Goal: Task Accomplishment & Management: Complete application form

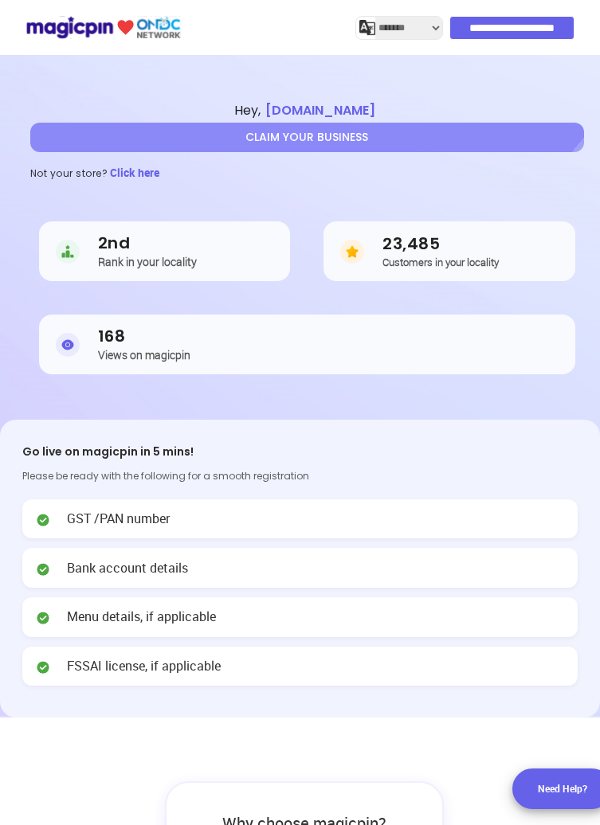
select select "*******"
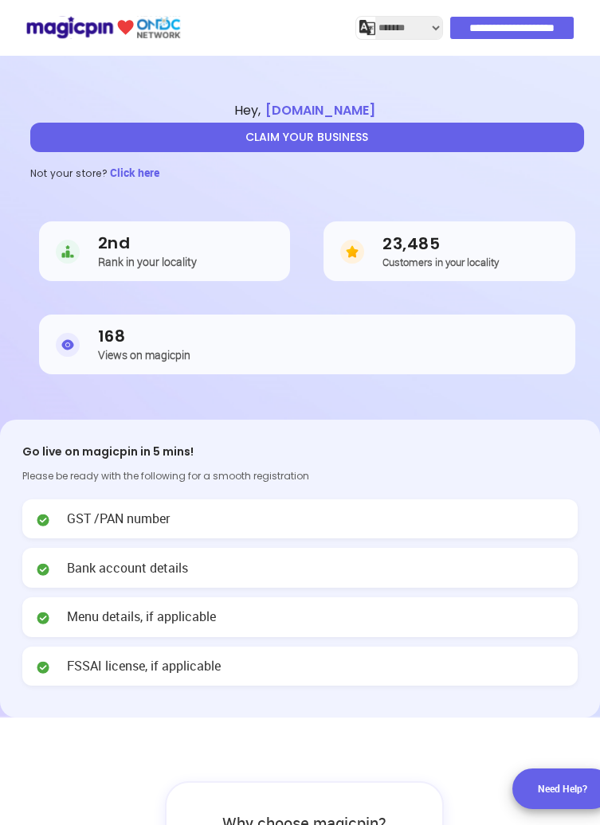
click at [550, 142] on button "CLAIM YOUR BUSINESS" at bounding box center [307, 137] width 554 height 29
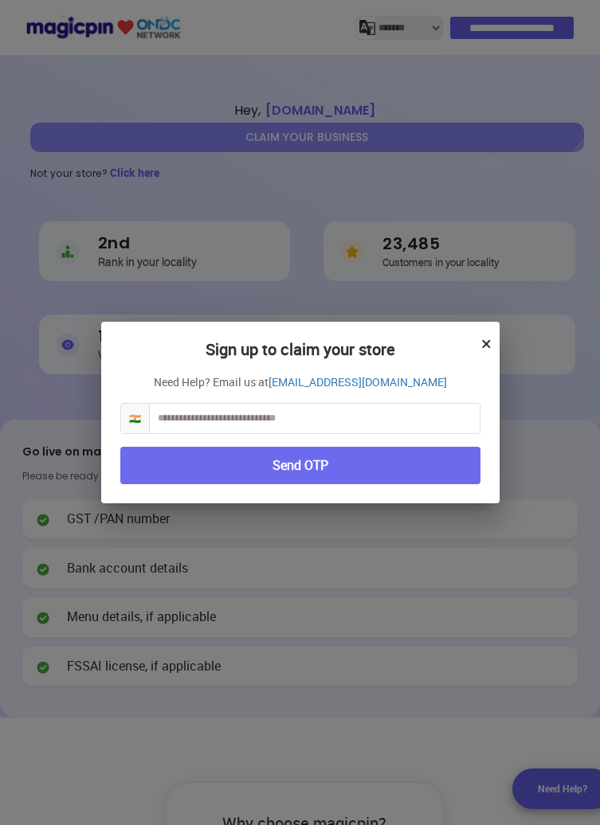
click at [421, 417] on input "text" at bounding box center [315, 418] width 330 height 29
type input "**********"
click at [444, 471] on button "Send OTP" at bounding box center [300, 465] width 360 height 37
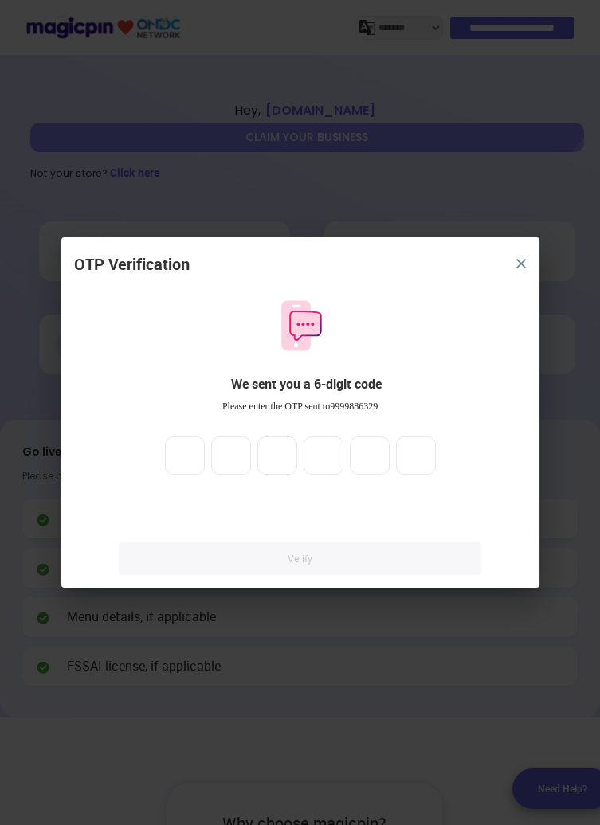
click at [156, 449] on div at bounding box center [300, 456] width 453 height 38
click at [178, 449] on input "number" at bounding box center [185, 456] width 40 height 38
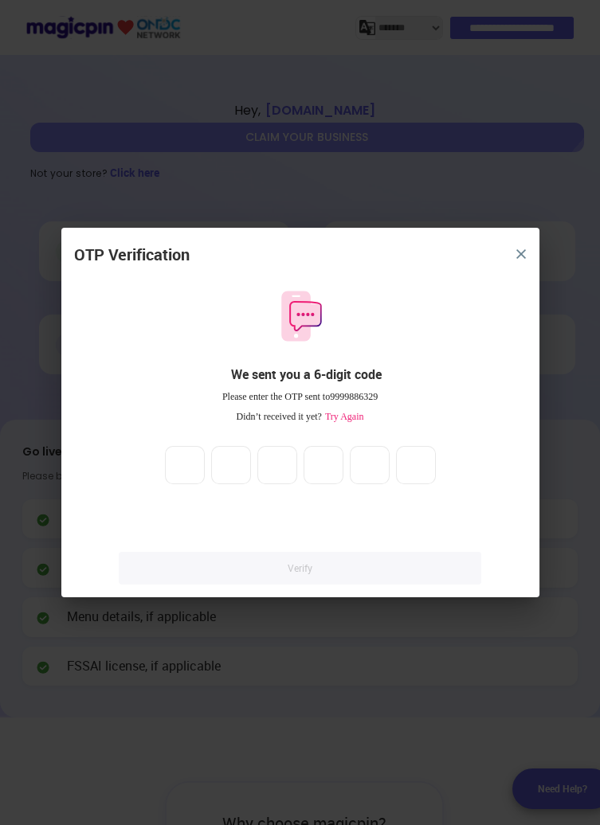
click at [168, 437] on div "OTP Verification We sent you a 6-digit code Please enter the OTP sent to 999988…" at bounding box center [300, 421] width 478 height 355
click at [180, 487] on div "OTP Verification We sent you a 6-digit code Please enter the OTP sent to 999988…" at bounding box center [300, 421] width 478 height 355
click at [182, 462] on input "number" at bounding box center [185, 465] width 40 height 38
click at [185, 449] on input "number" at bounding box center [185, 465] width 40 height 38
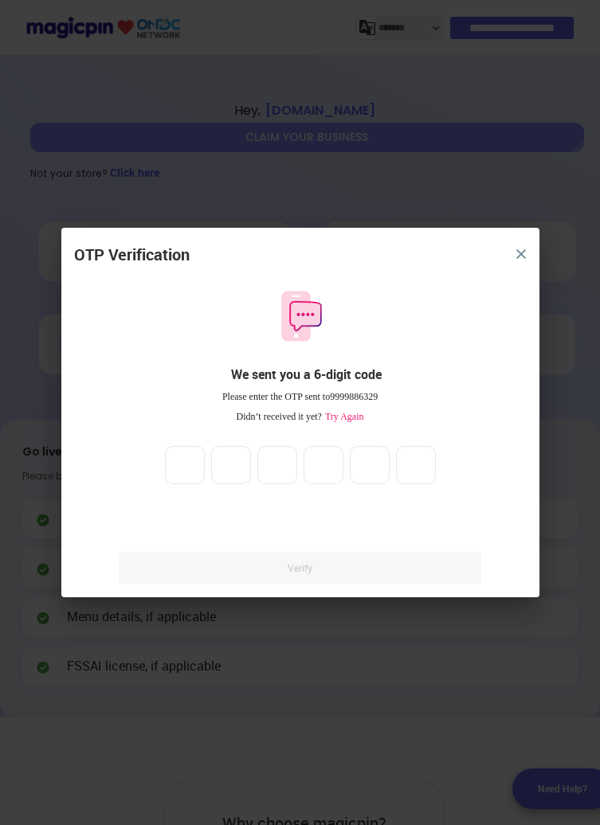
click at [511, 253] on button "close" at bounding box center [521, 254] width 29 height 29
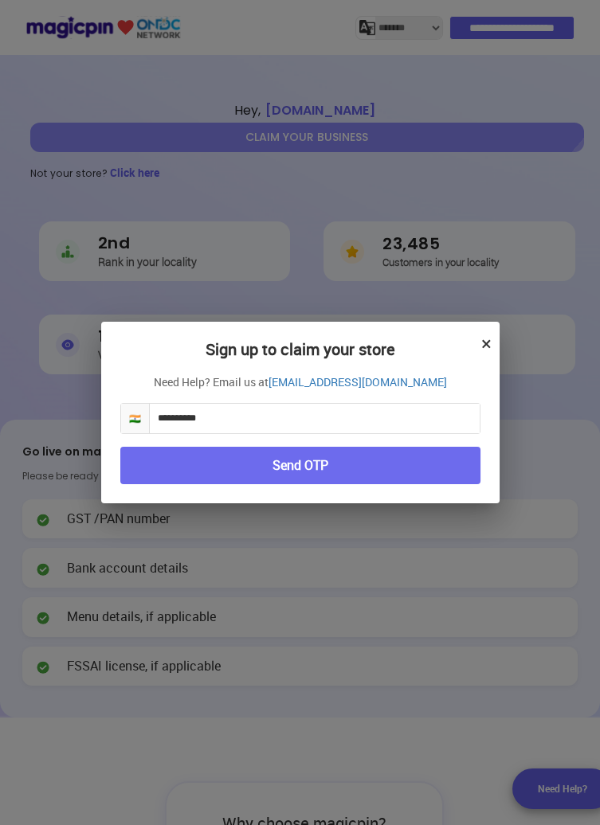
click at [481, 331] on button "×" at bounding box center [486, 343] width 10 height 27
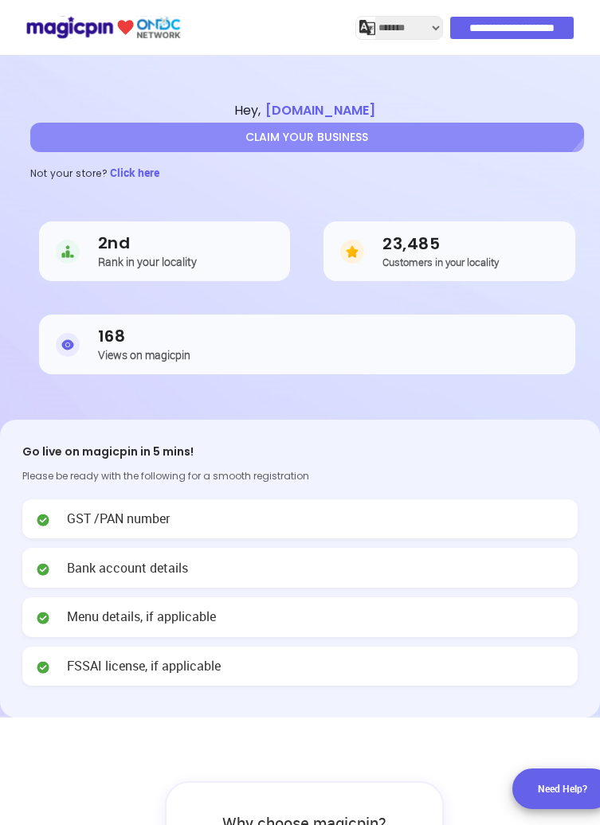
select select "*******"
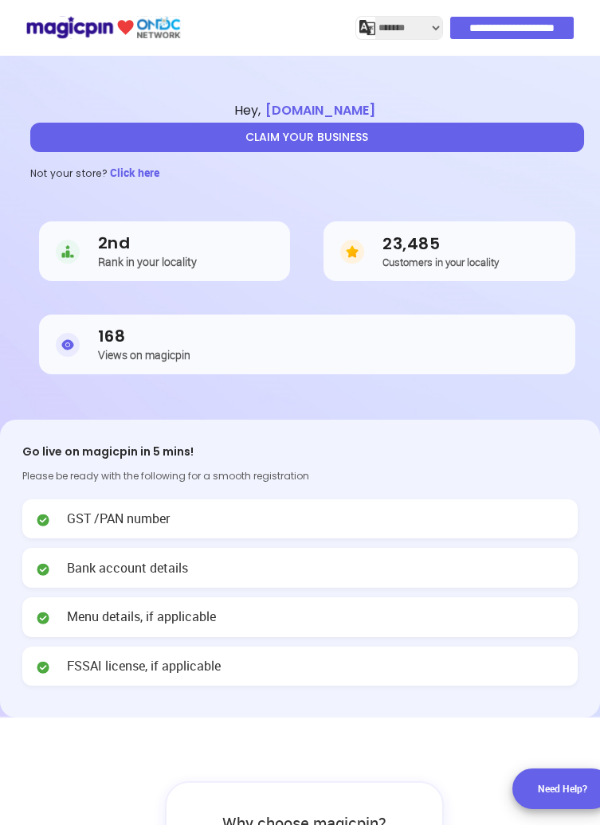
click at [468, 143] on button "CLAIM YOUR BUSINESS" at bounding box center [307, 137] width 554 height 29
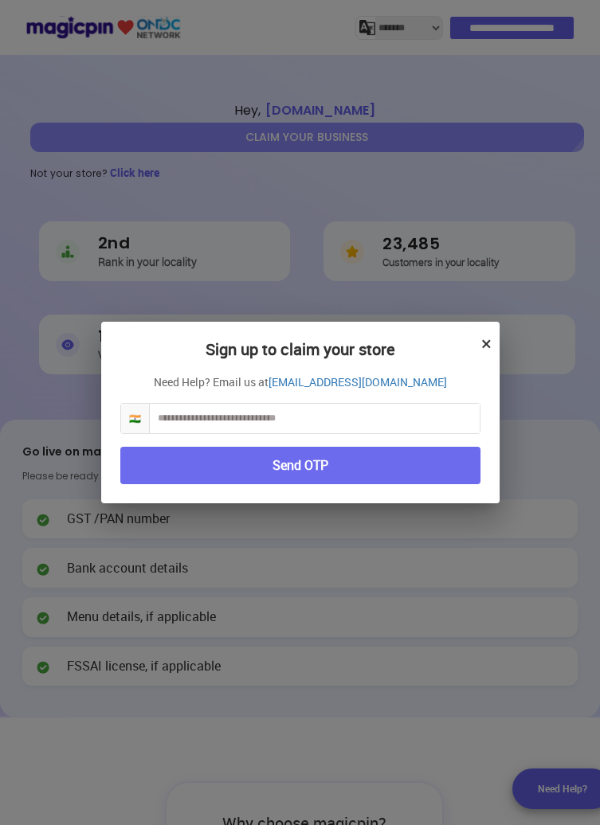
click at [351, 423] on input "text" at bounding box center [315, 418] width 330 height 29
click at [430, 455] on button "Send OTP" at bounding box center [300, 465] width 360 height 37
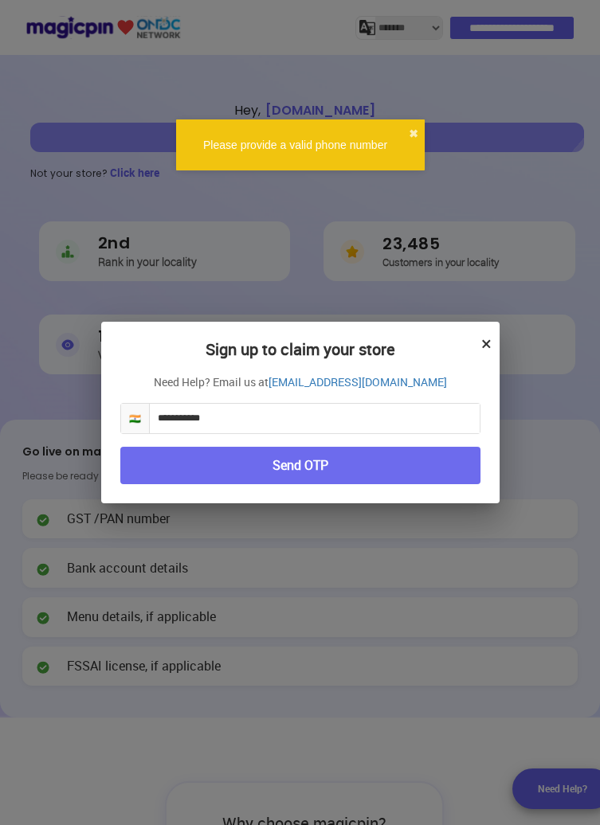
click at [288, 417] on input "**********" at bounding box center [315, 418] width 330 height 29
type input "*"
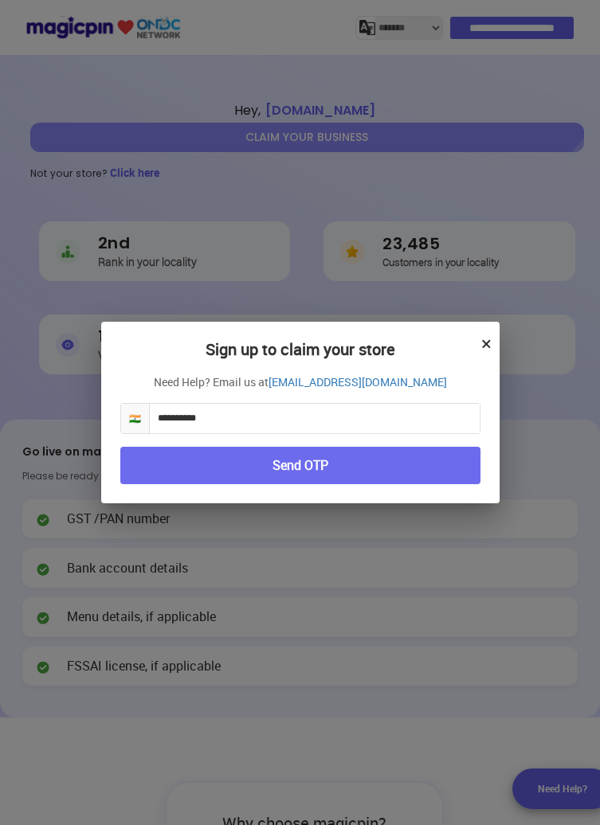
type input "**********"
click at [459, 454] on button "Send OTP" at bounding box center [300, 465] width 360 height 37
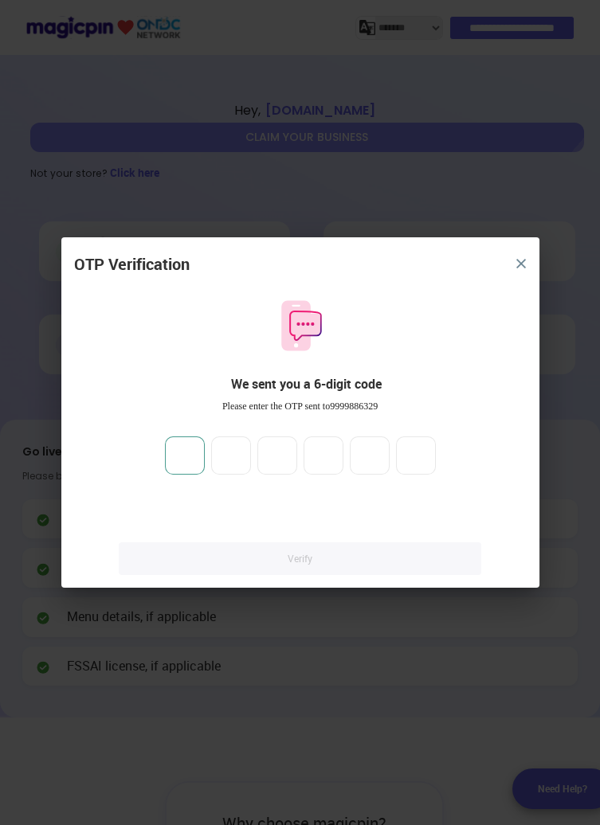
click at [173, 447] on input "number" at bounding box center [185, 456] width 40 height 38
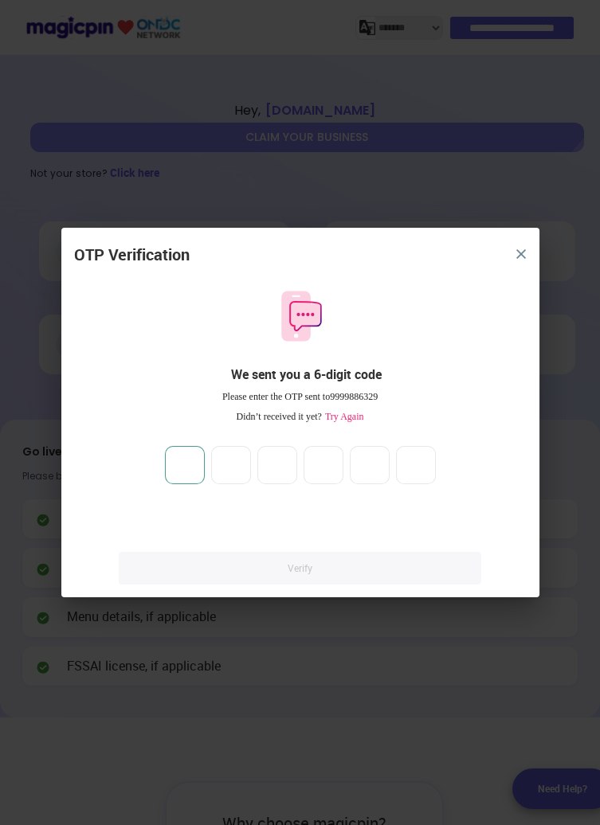
type input "*"
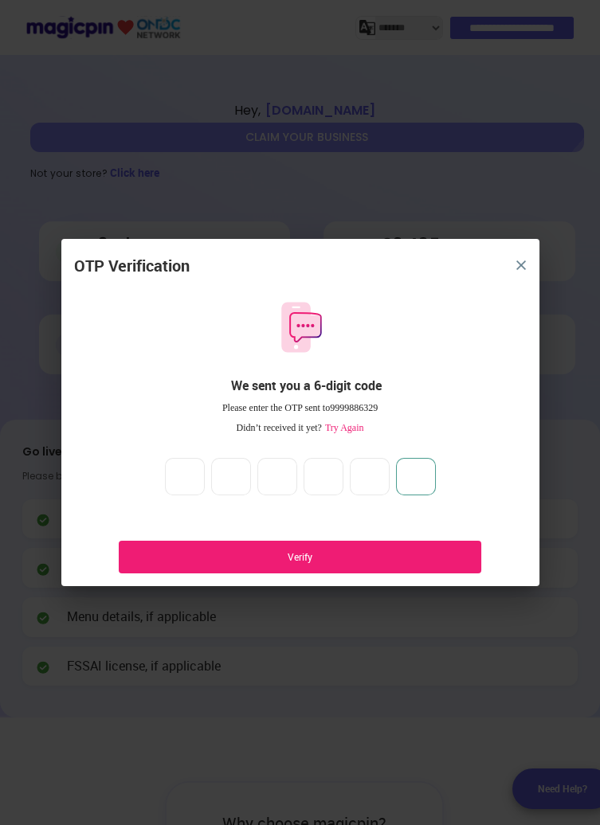
type input "*"
click at [379, 567] on div "Verify" at bounding box center [300, 557] width 362 height 33
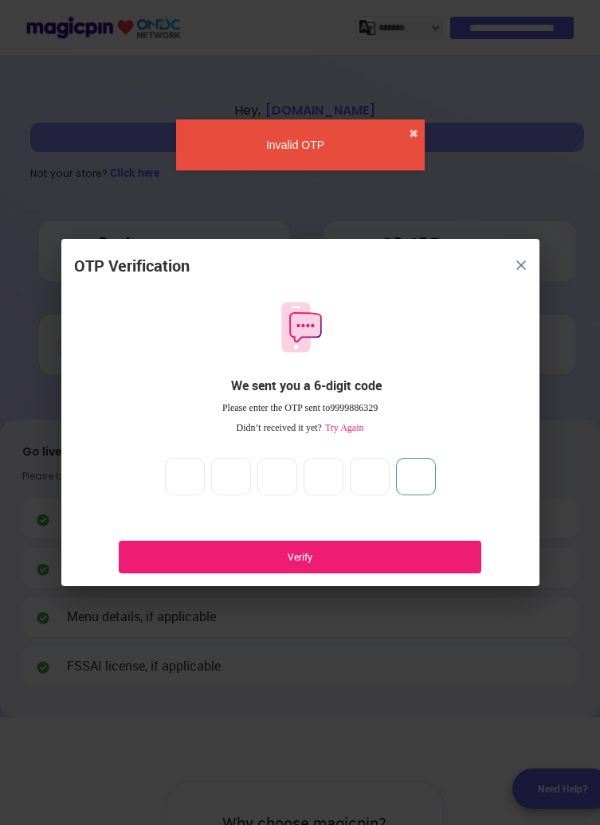
click at [416, 475] on input "*" at bounding box center [416, 477] width 40 height 38
click at [425, 473] on input "*" at bounding box center [416, 477] width 40 height 38
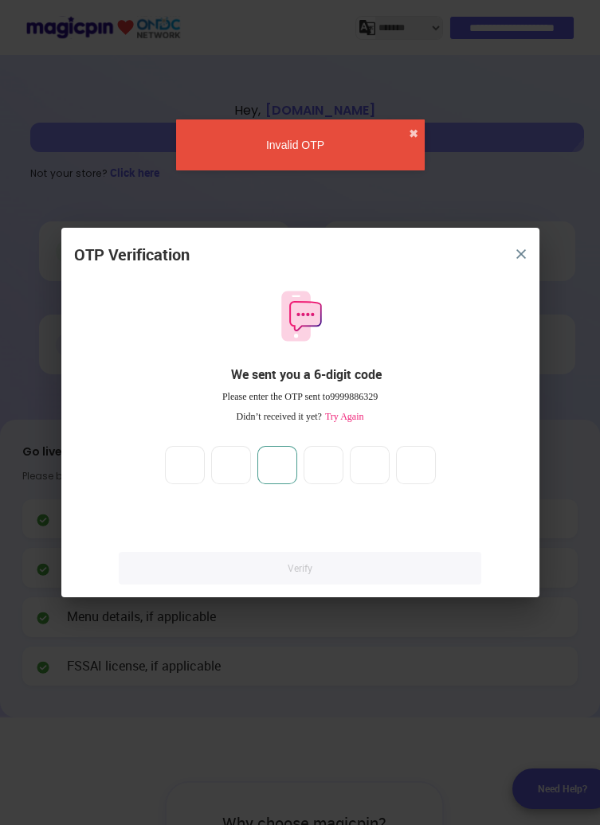
type input "*"
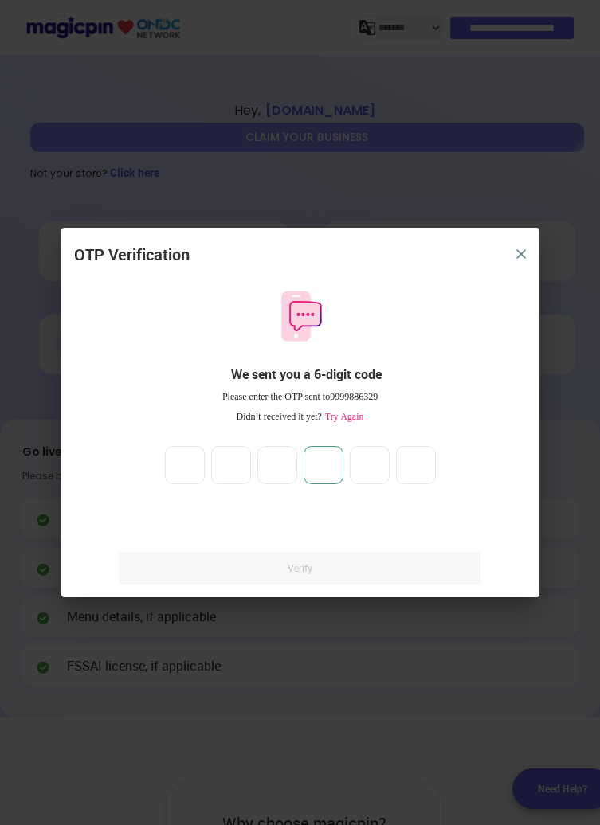
type input "*"
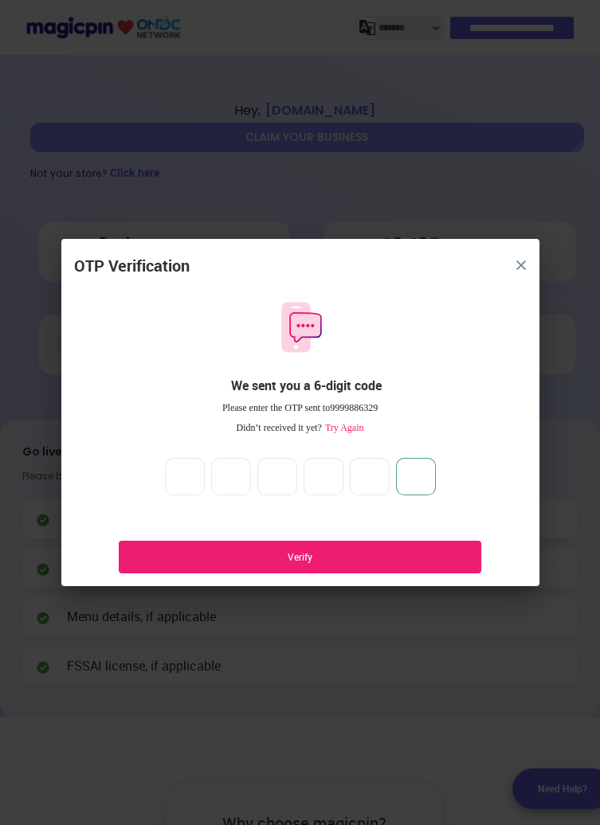
type input "*"
click at [394, 558] on div "Verify" at bounding box center [300, 558] width 314 height 14
click at [342, 432] on span "Try Again" at bounding box center [343, 427] width 42 height 11
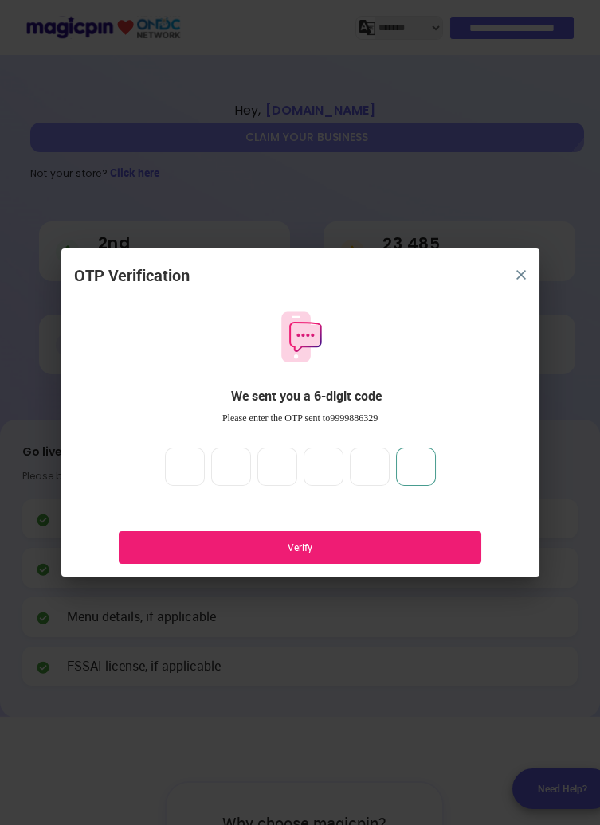
click at [410, 476] on input "*" at bounding box center [416, 467] width 40 height 38
click at [423, 461] on input "*" at bounding box center [416, 467] width 40 height 38
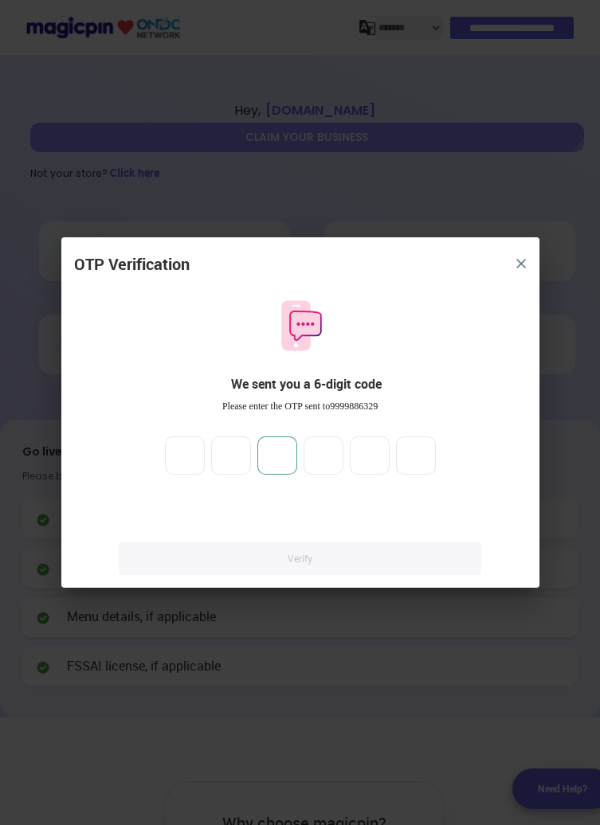
type input "*"
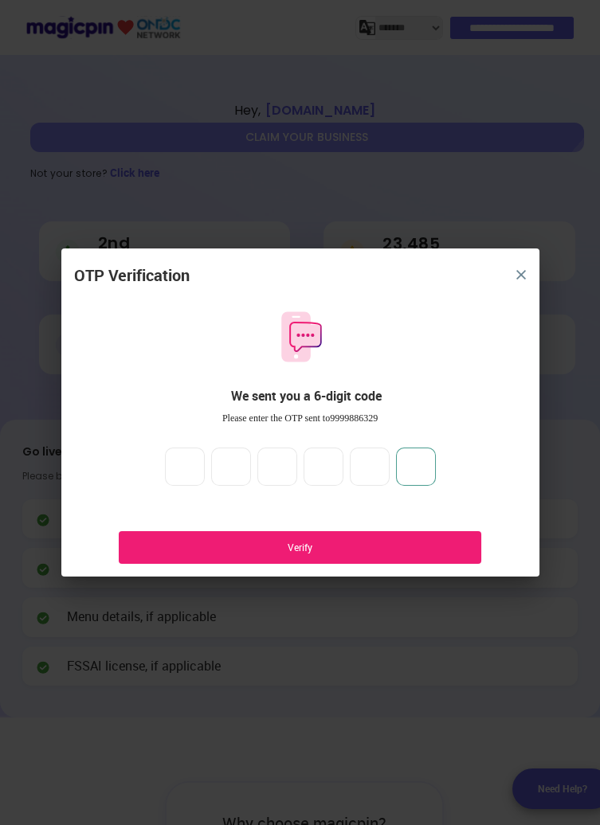
type input "*"
click at [391, 556] on div "Verify" at bounding box center [300, 547] width 362 height 33
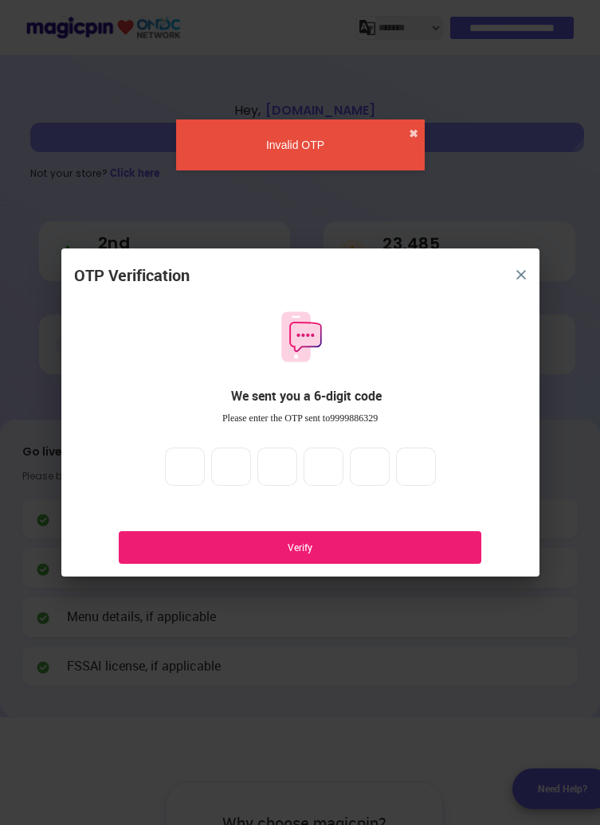
click at [427, 523] on div "OTP Verification We sent you a 6-digit code Please enter the OTP sent to 999988…" at bounding box center [300, 421] width 478 height 312
click at [516, 267] on button "close" at bounding box center [521, 275] width 29 height 29
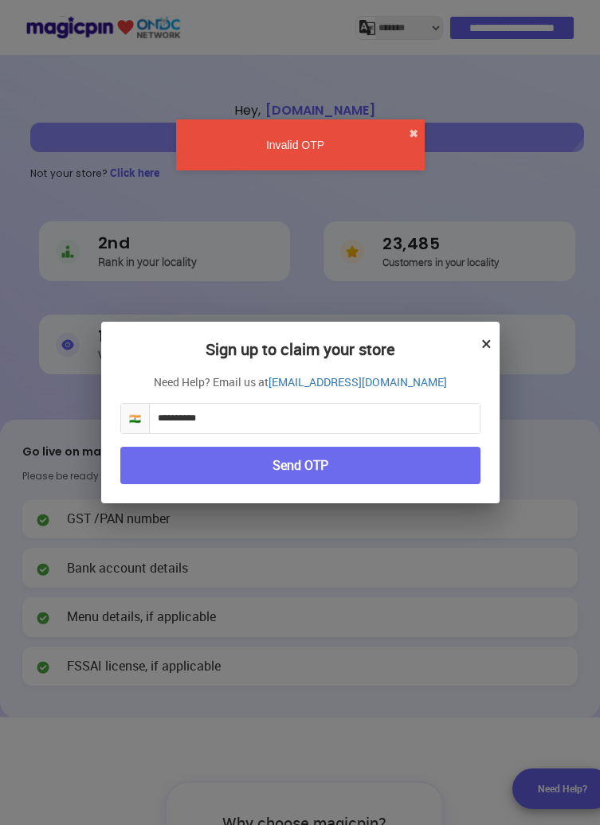
click at [428, 459] on button "Send OTP" at bounding box center [300, 465] width 360 height 37
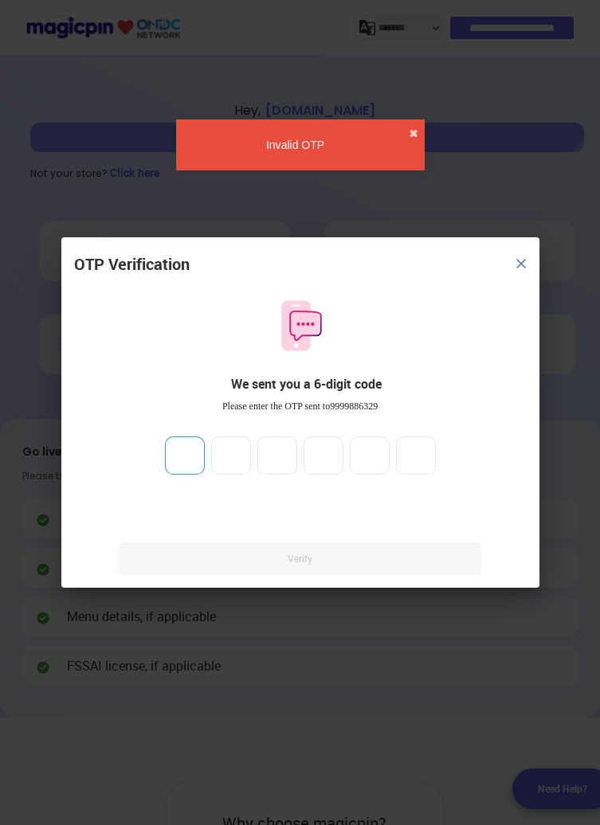
click at [173, 454] on input "number" at bounding box center [185, 456] width 40 height 38
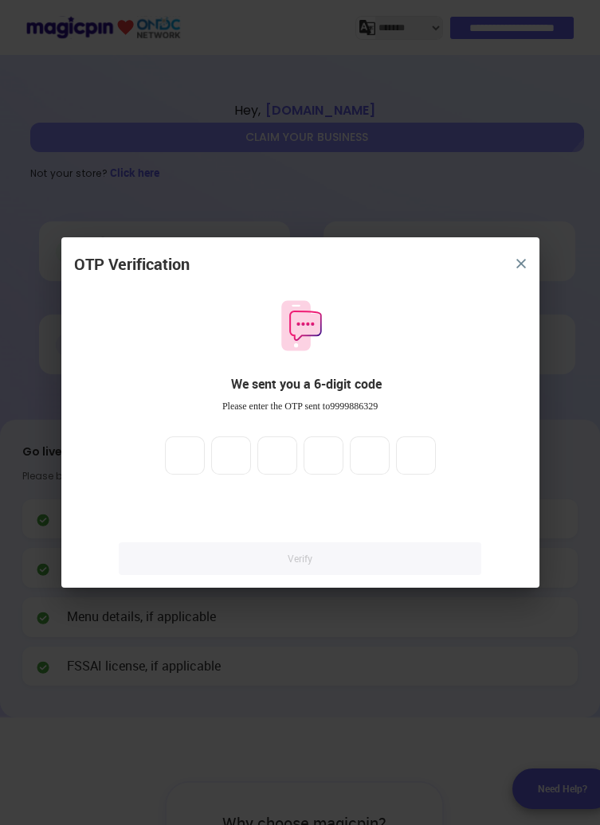
click at [492, 282] on div "OTP Verification We sent you a 6-digit code Please enter the OTP sent to 999988…" at bounding box center [300, 420] width 478 height 335
click at [193, 449] on input "number" at bounding box center [185, 456] width 40 height 38
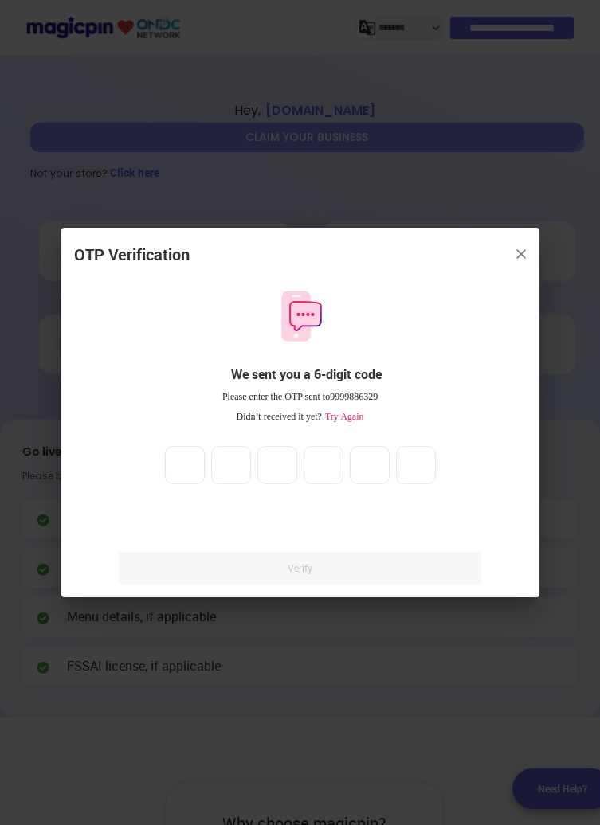
click at [520, 242] on button "close" at bounding box center [521, 254] width 29 height 29
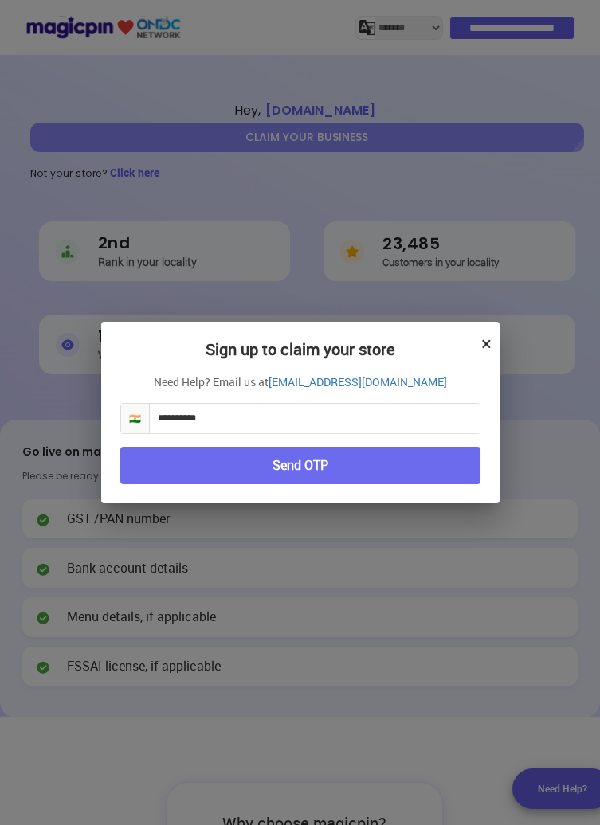
click at [477, 355] on h2 "Sign up to claim your store" at bounding box center [300, 357] width 360 height 33
click at [484, 335] on button "×" at bounding box center [486, 343] width 10 height 27
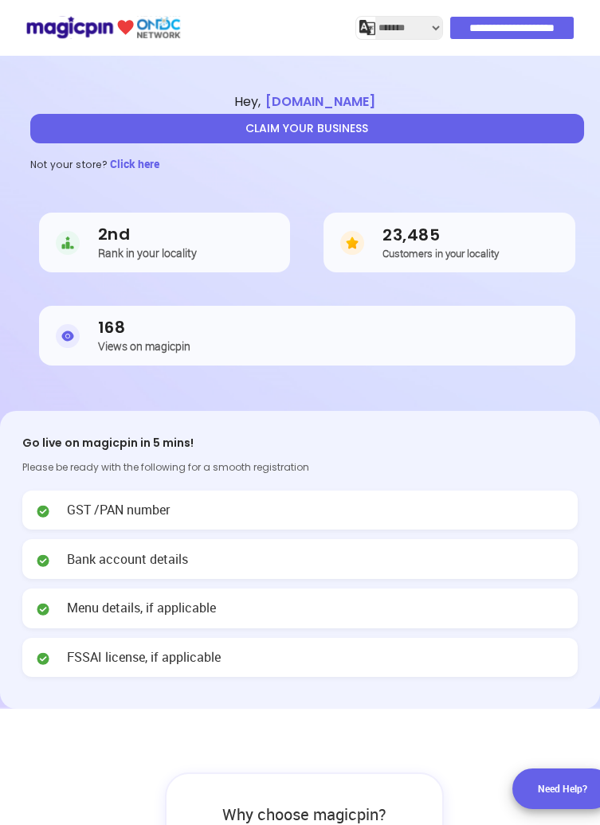
scroll to position [19, 0]
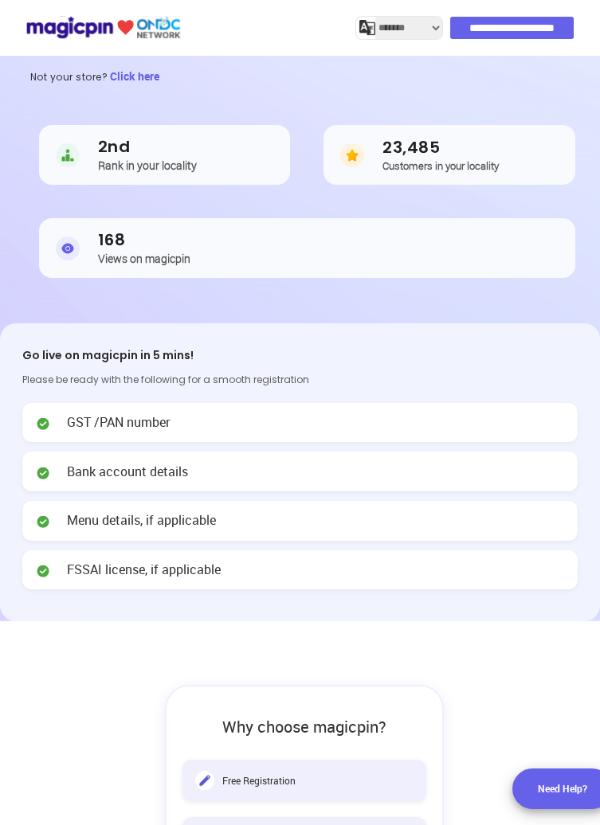
click at [385, 538] on div "Menu details, if applicable" at bounding box center [299, 521] width 555 height 40
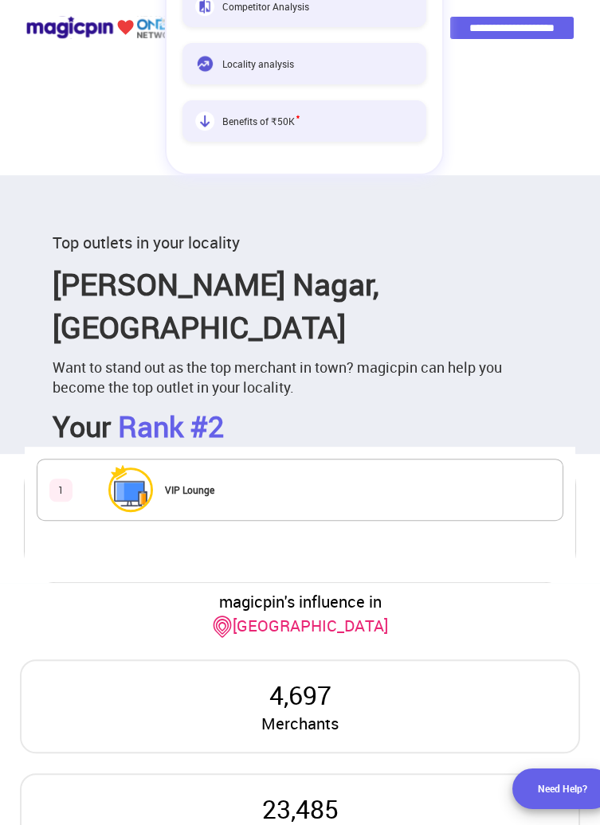
scroll to position [1046, 0]
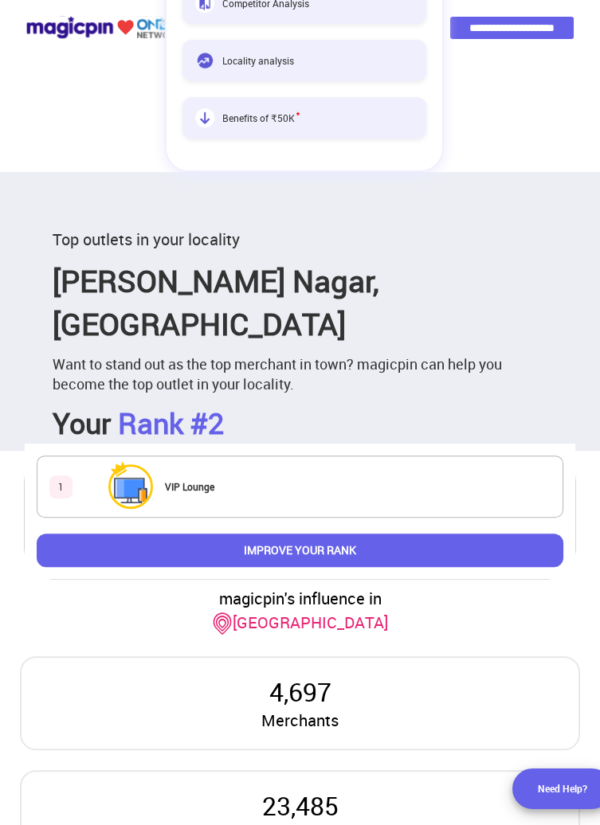
click at [363, 534] on button "IMPROVE YOUR RANK" at bounding box center [300, 550] width 527 height 33
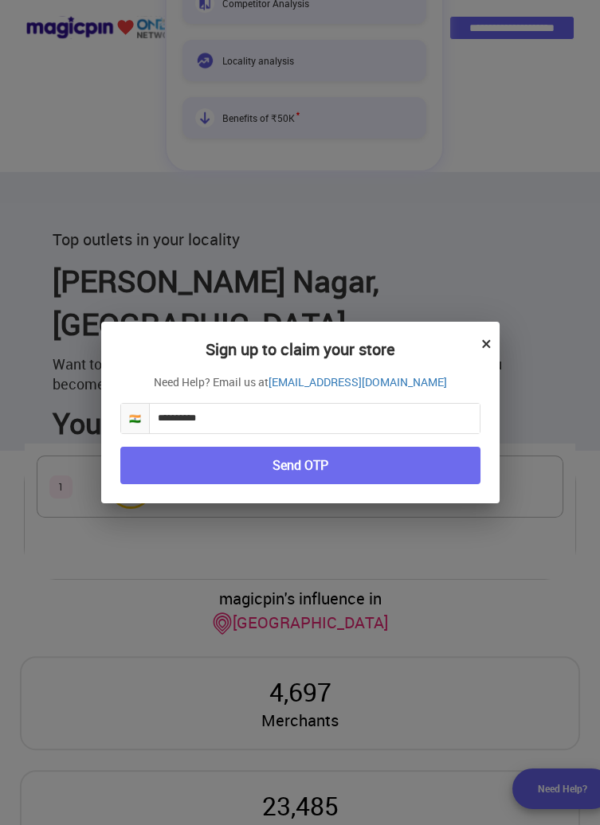
click at [374, 484] on button "Send OTP" at bounding box center [300, 465] width 360 height 37
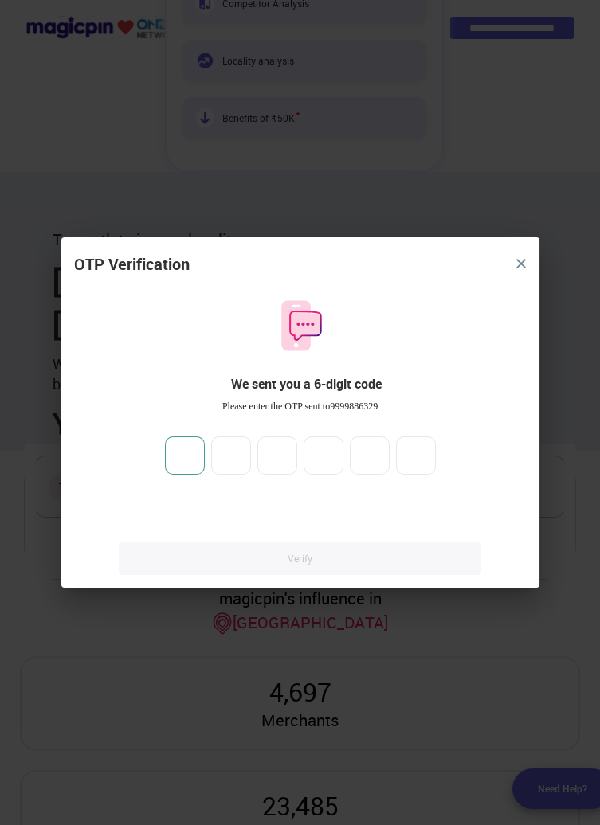
click at [176, 475] on input "number" at bounding box center [185, 456] width 40 height 38
type input "*"
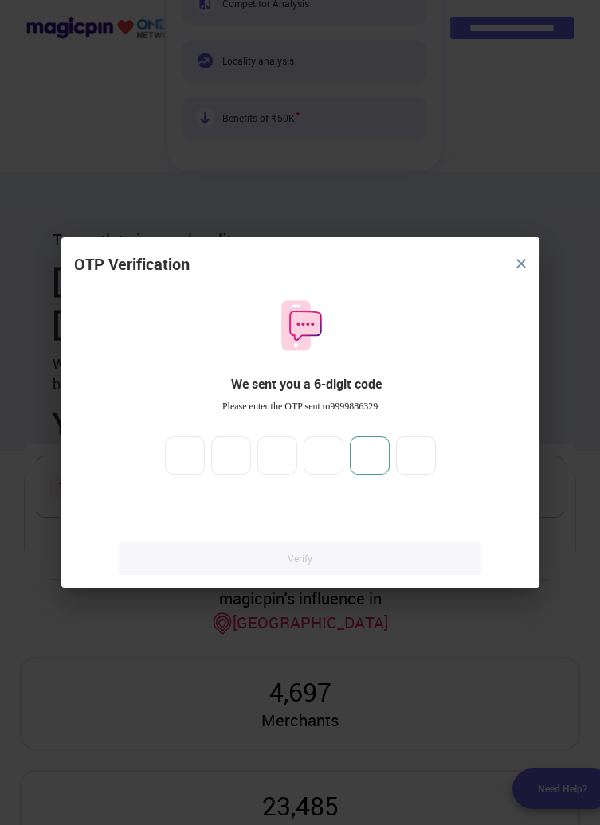
type input "*"
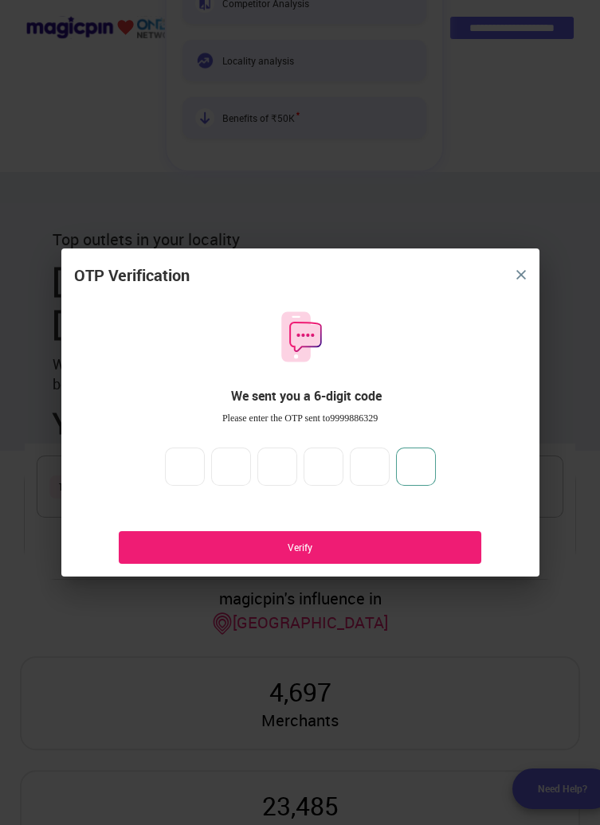
type input "*"
click at [204, 548] on div "Verify" at bounding box center [300, 548] width 314 height 14
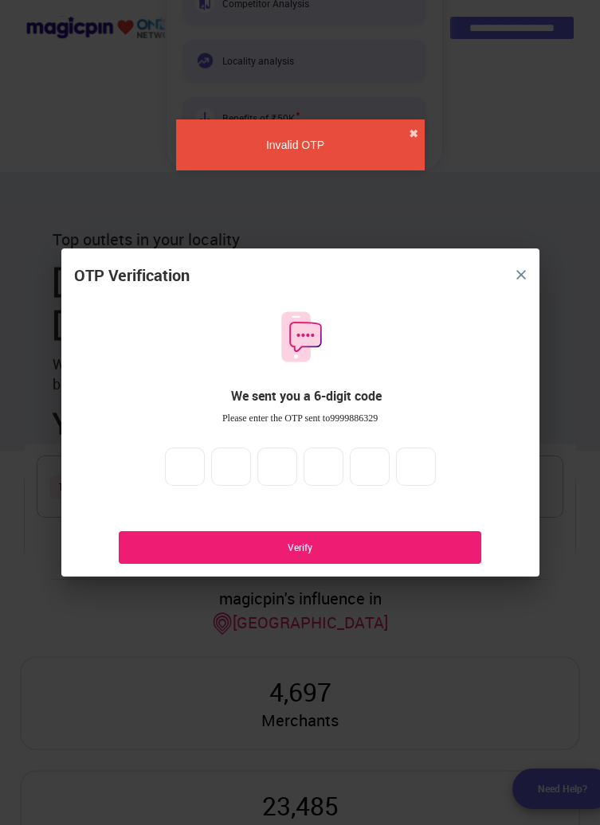
click at [202, 535] on div "Verify" at bounding box center [300, 547] width 362 height 33
click at [206, 535] on div "Verify" at bounding box center [300, 547] width 362 height 33
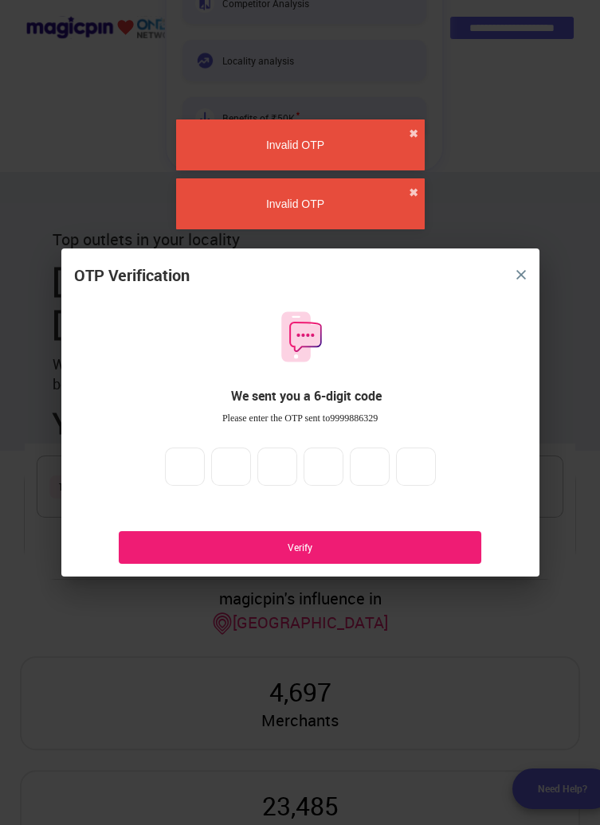
click at [211, 557] on div "Verify" at bounding box center [300, 547] width 362 height 33
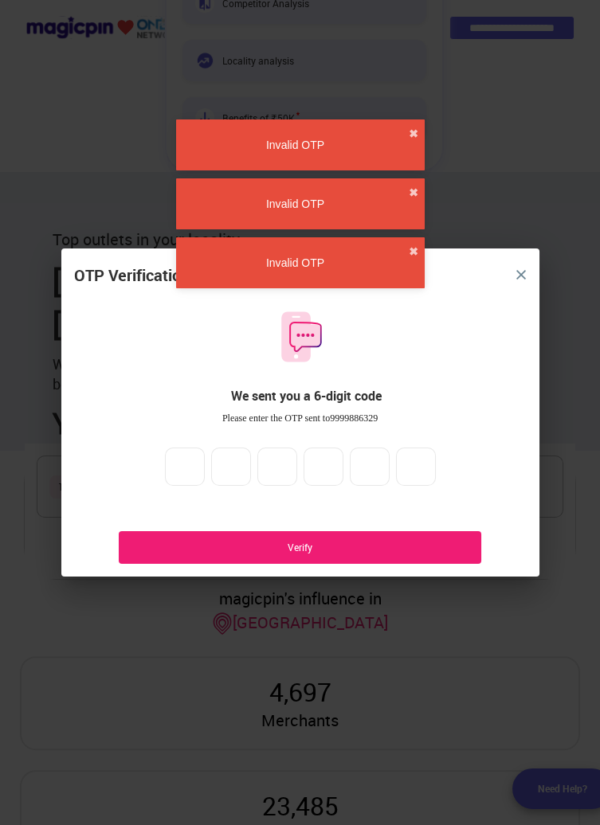
click at [194, 545] on div "Verify" at bounding box center [300, 548] width 314 height 14
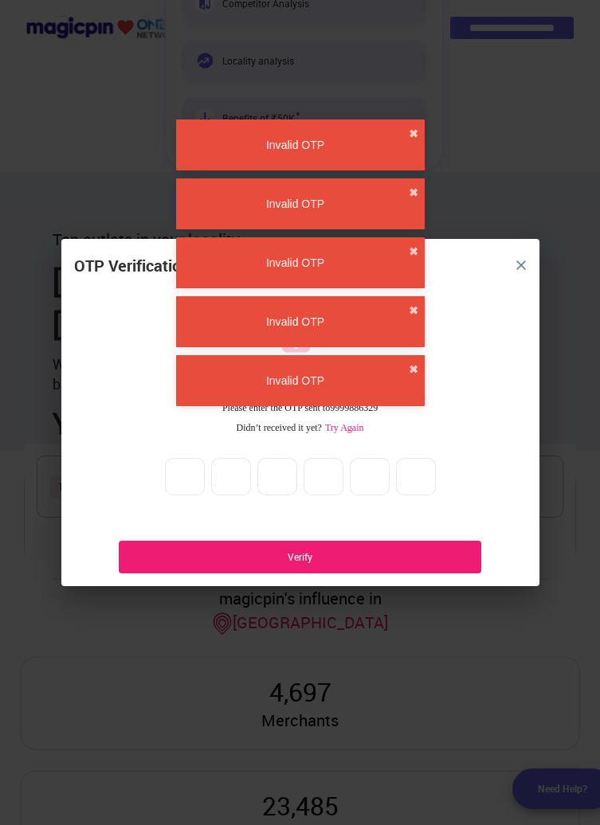
click at [533, 269] on button "close" at bounding box center [521, 265] width 29 height 29
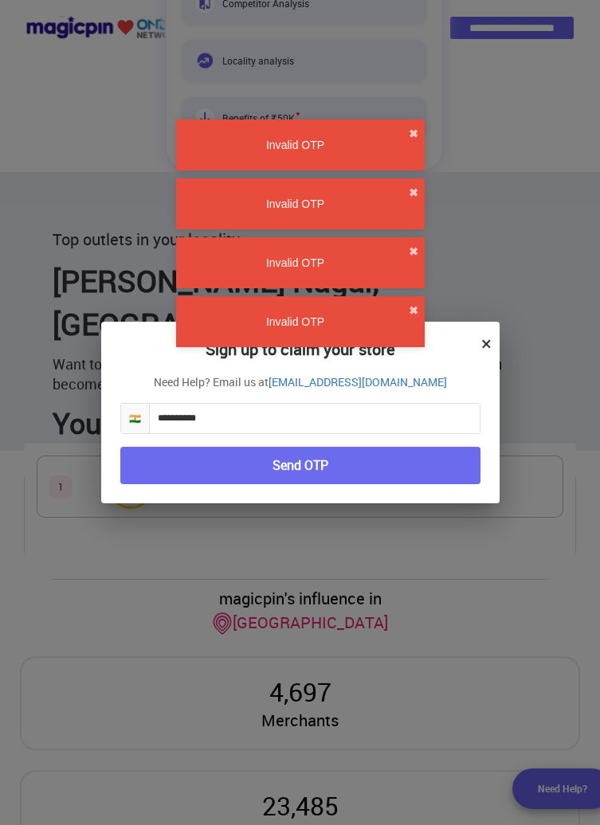
click at [39, 151] on div "**********" at bounding box center [300, 412] width 600 height 825
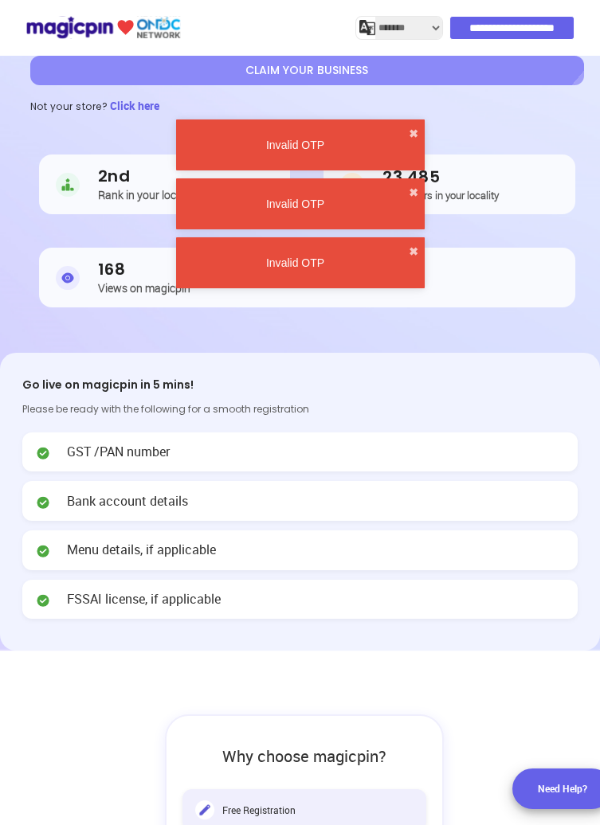
scroll to position [0, 0]
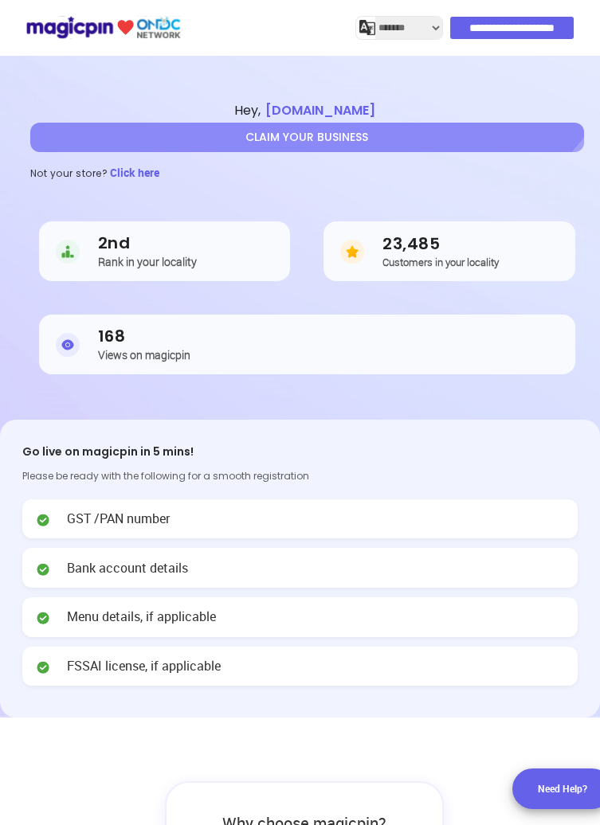
click at [116, 178] on span "Click here" at bounding box center [134, 172] width 49 height 15
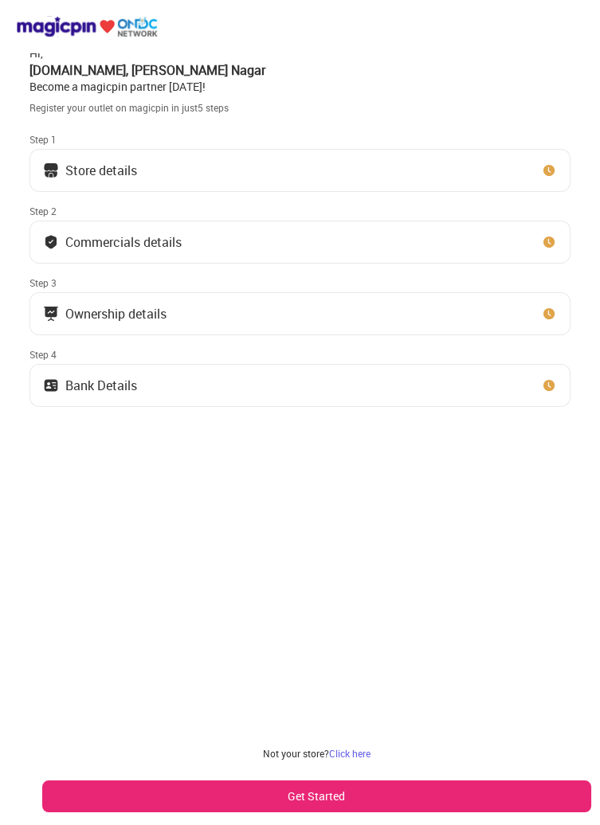
click at [503, 809] on button "Get Started" at bounding box center [316, 797] width 549 height 32
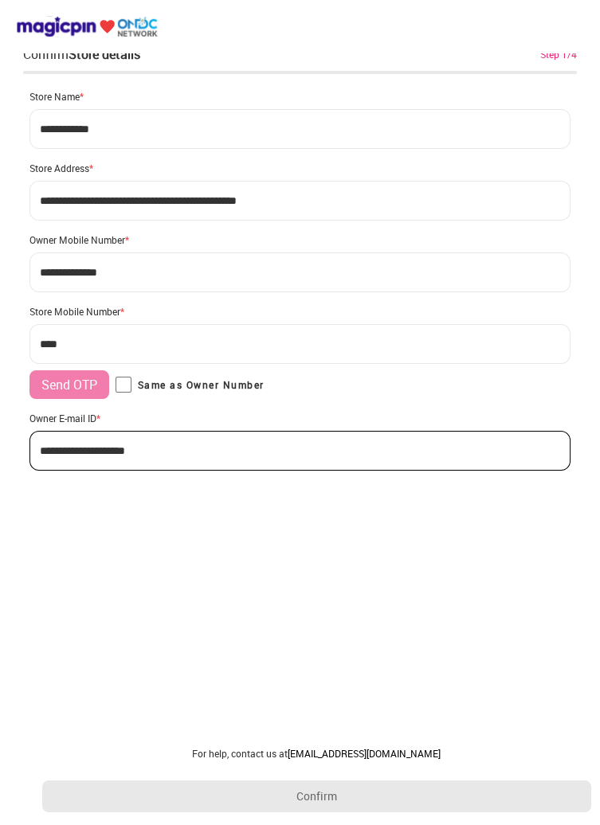
type input "**********"
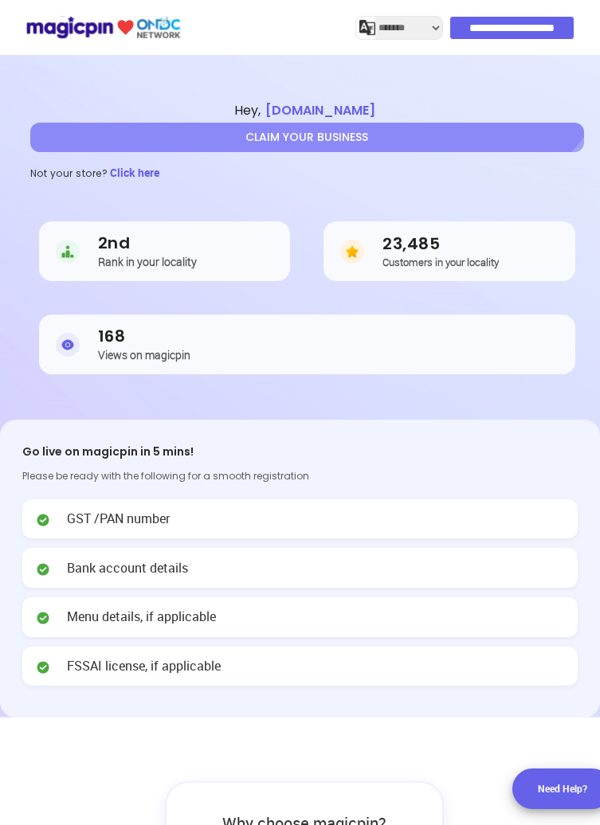
select select "*******"
click at [410, 112] on span "Hey , [DOMAIN_NAME]" at bounding box center [307, 111] width 554 height 18
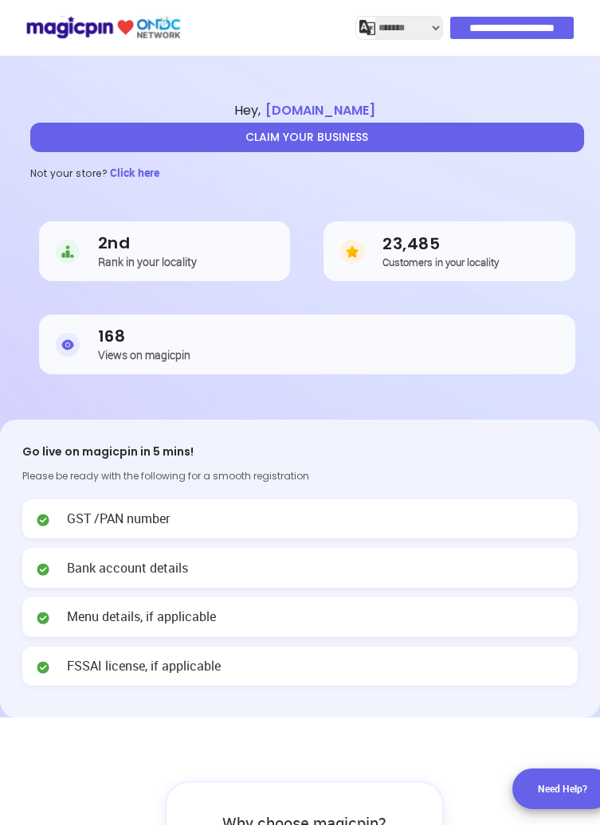
click at [459, 137] on button "CLAIM YOUR BUSINESS" at bounding box center [307, 137] width 554 height 29
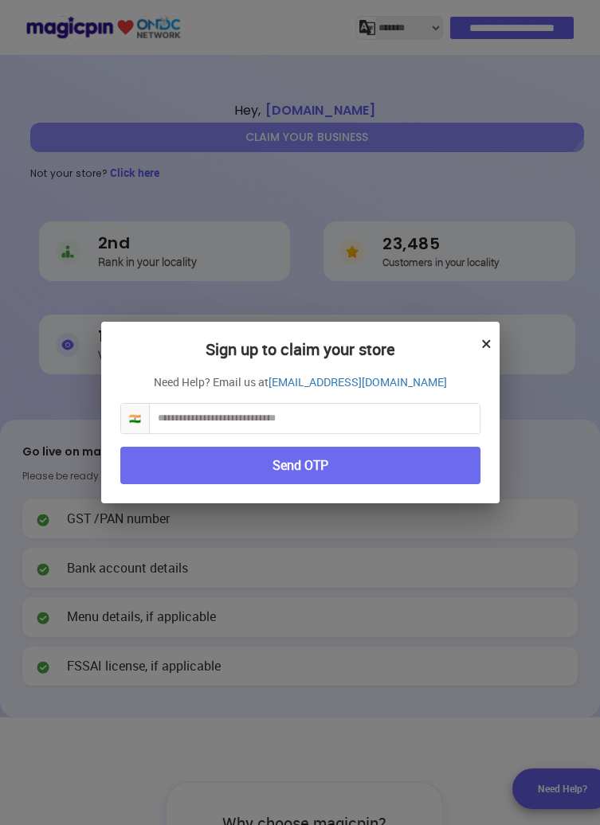
click at [388, 414] on input "text" at bounding box center [315, 418] width 330 height 29
click at [265, 464] on button "Send OTP" at bounding box center [300, 465] width 360 height 37
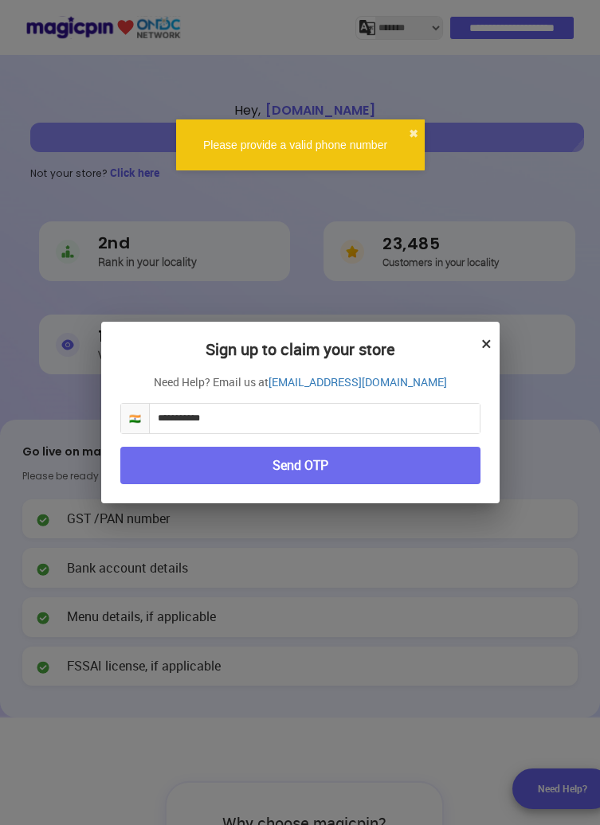
click at [187, 421] on input "**********" at bounding box center [315, 418] width 330 height 29
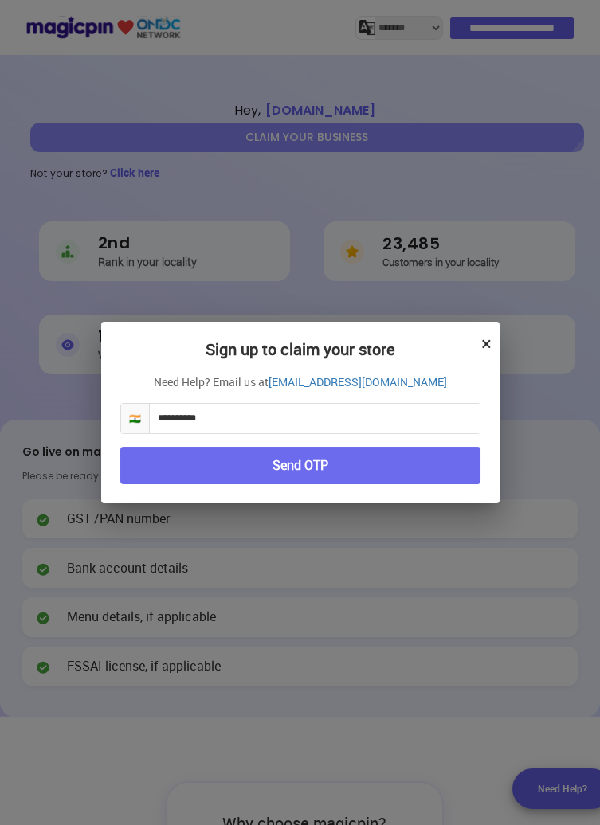
type input "**********"
click at [173, 468] on button "Send OTP" at bounding box center [300, 465] width 360 height 37
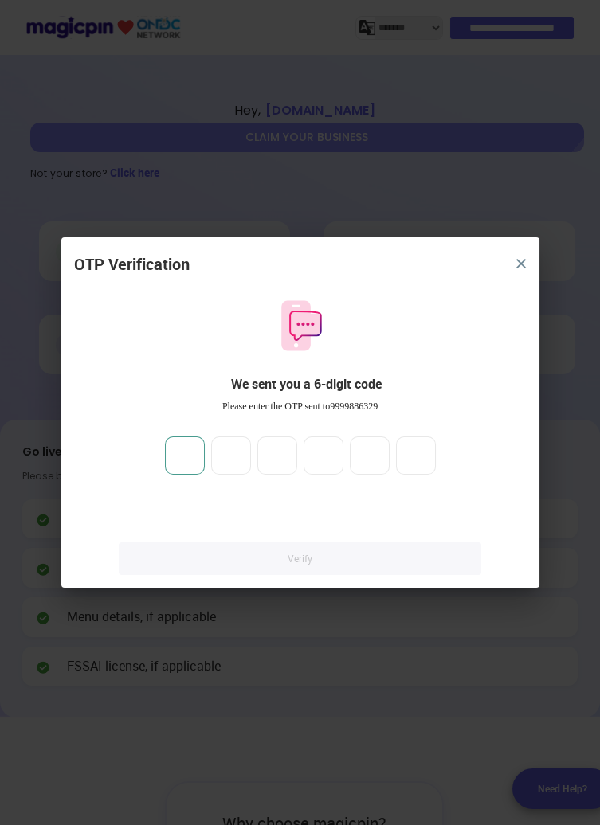
click at [176, 450] on input "number" at bounding box center [185, 456] width 40 height 38
type input "*"
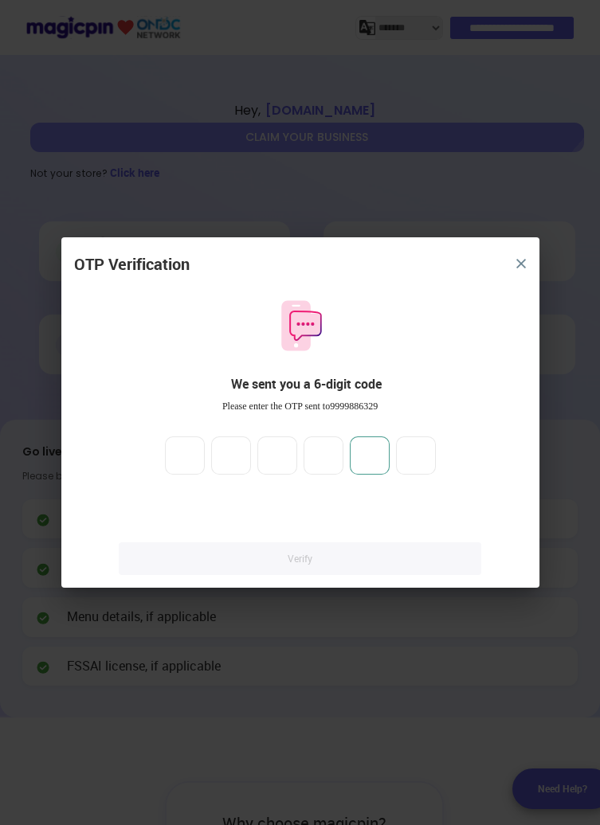
type input "*"
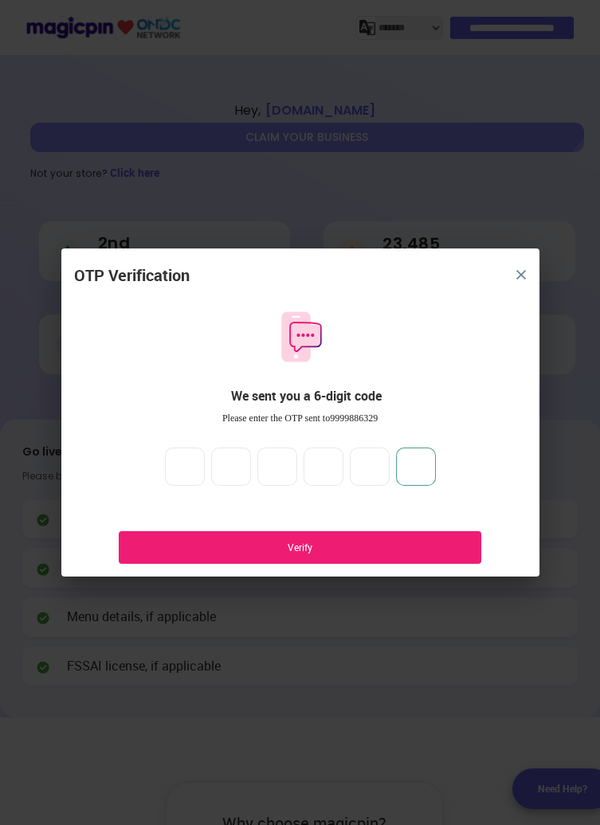
type input "*"
click at [371, 541] on div "Verify" at bounding box center [300, 548] width 314 height 14
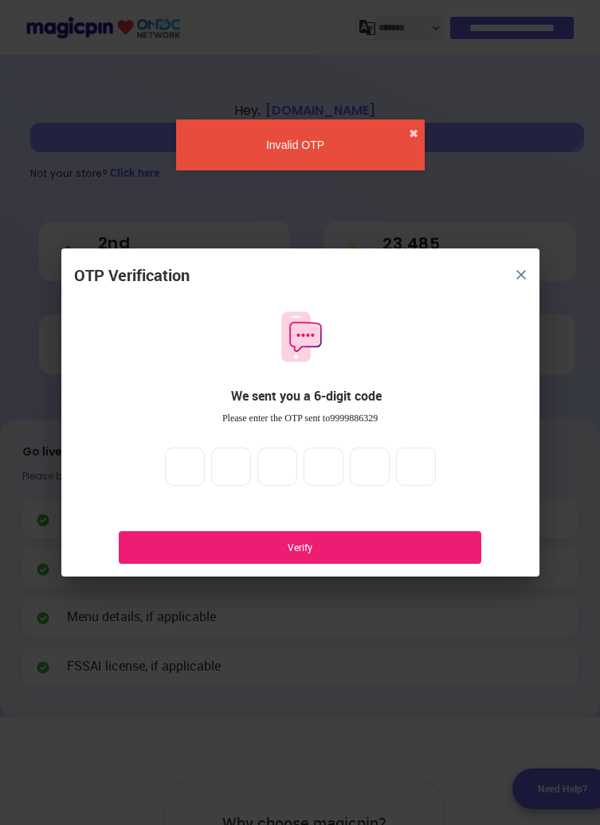
click at [516, 268] on button "close" at bounding box center [521, 275] width 29 height 29
